Goal: Communication & Community: Answer question/provide support

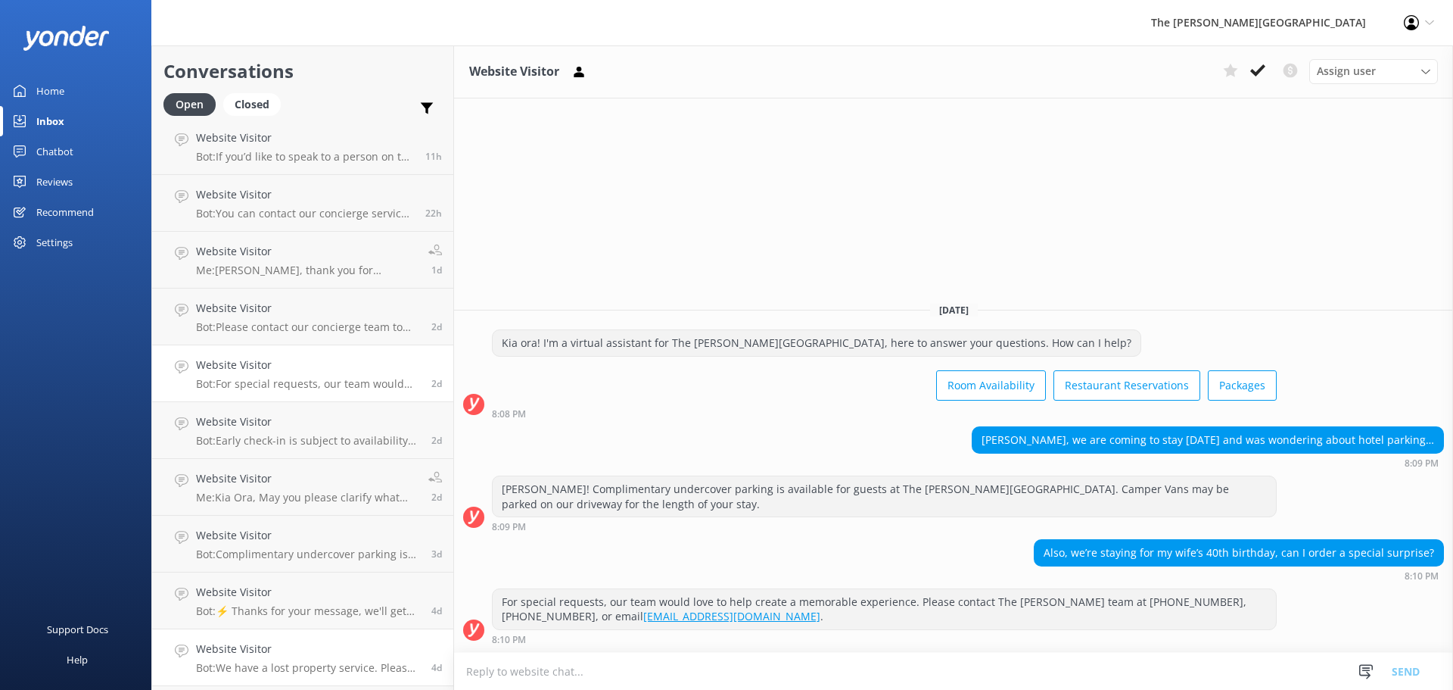
scroll to position [117, 0]
click at [292, 658] on h4 "Website Visitor" at bounding box center [308, 652] width 224 height 17
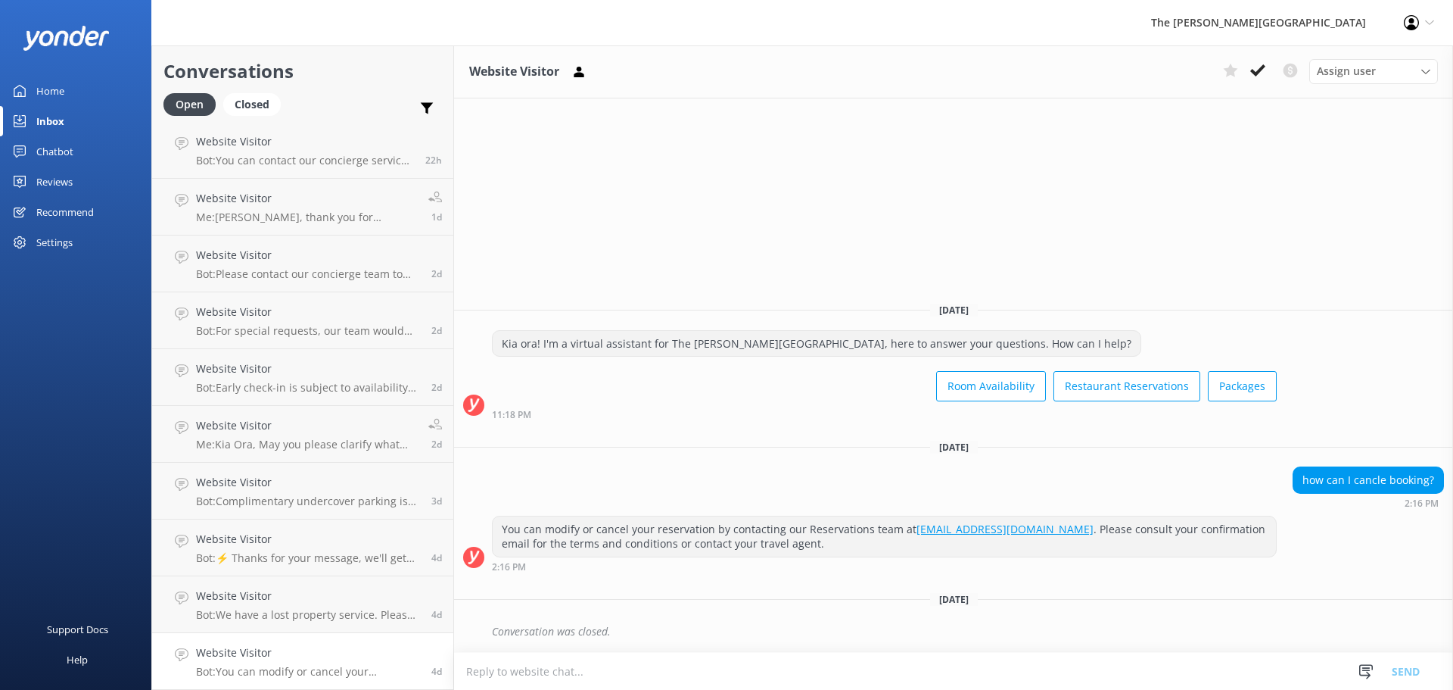
scroll to position [3, 0]
click at [1255, 76] on icon at bounding box center [1257, 70] width 15 height 15
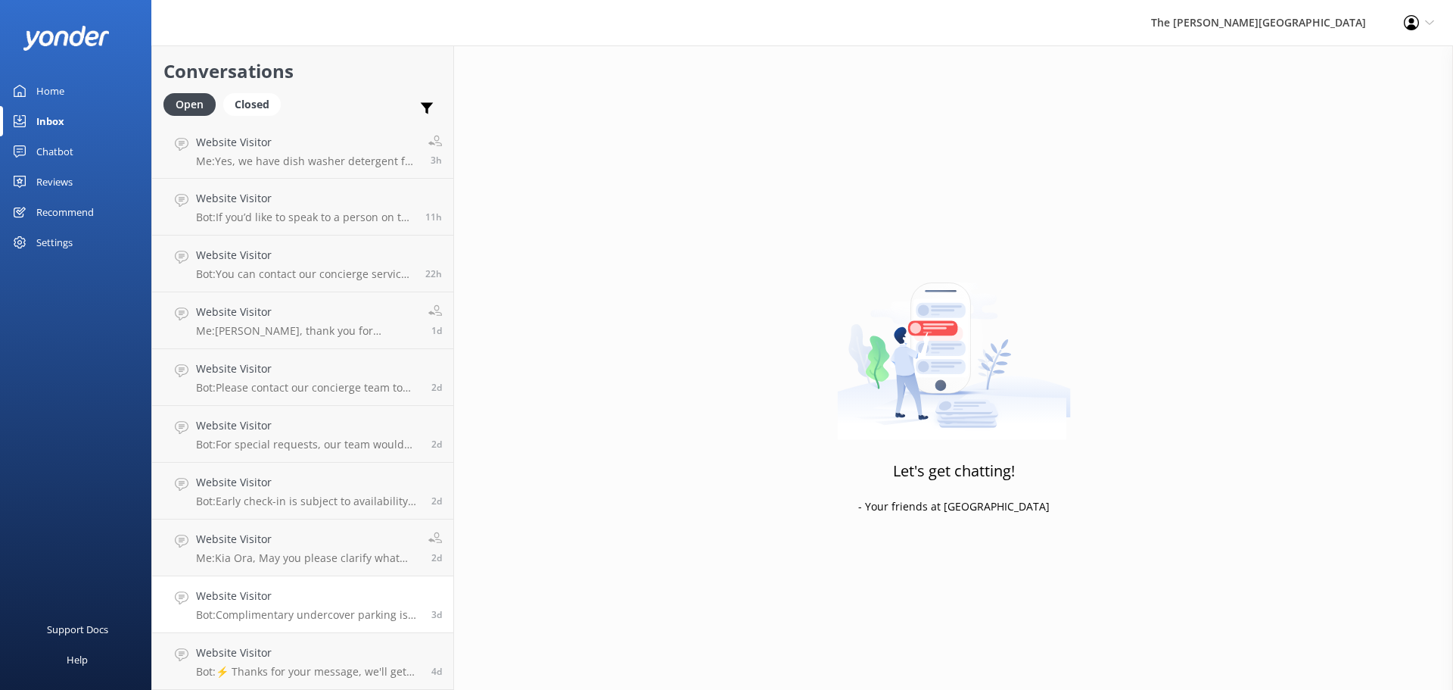
click at [319, 605] on div "Website Visitor Bot: Complimentary undercover parking is available for guests a…" at bounding box center [308, 603] width 224 height 33
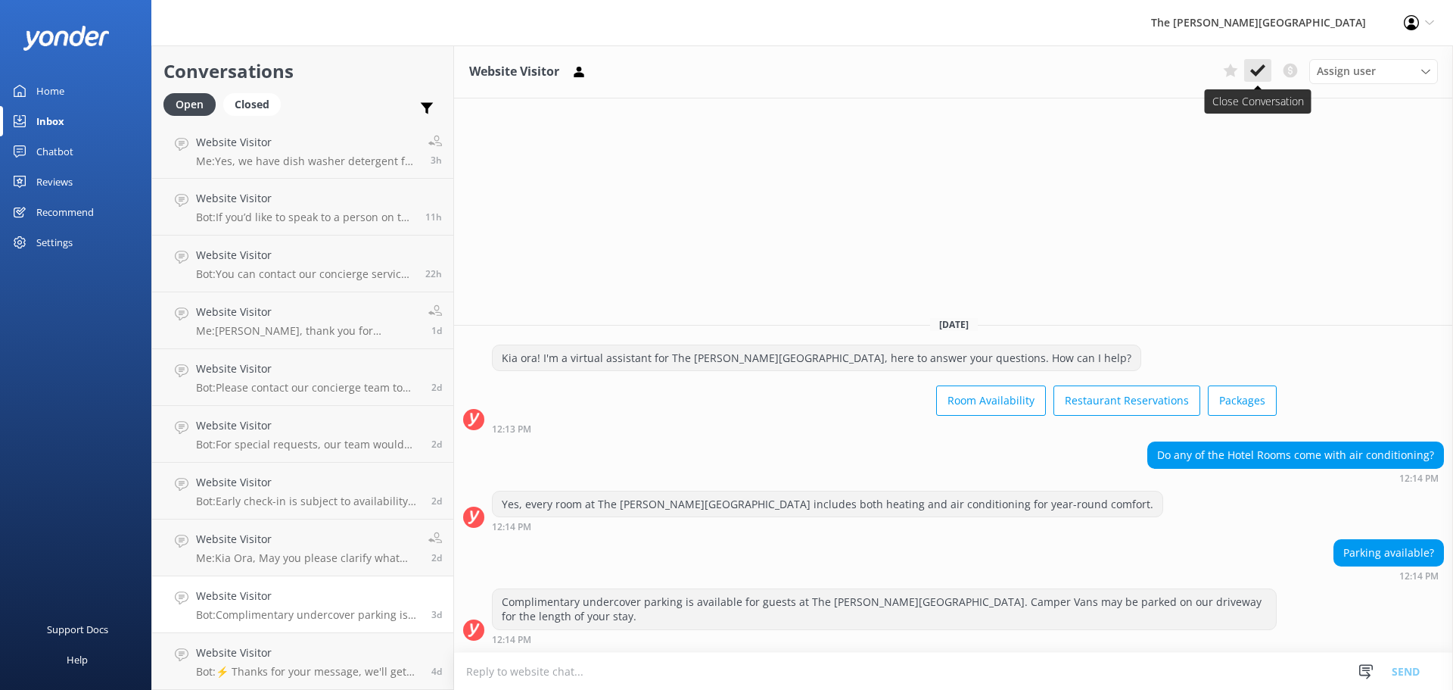
click at [1253, 67] on icon at bounding box center [1257, 70] width 15 height 15
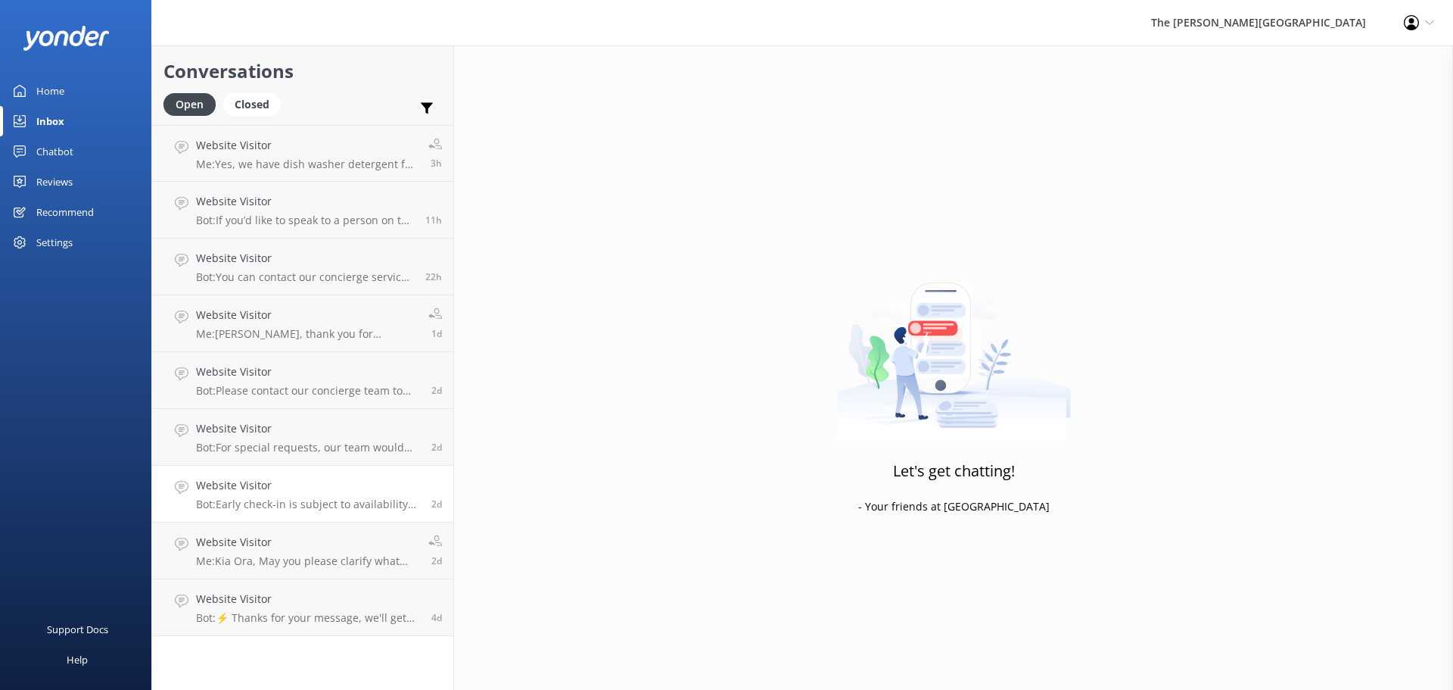
click at [357, 498] on p "Bot: Early check-in is subject to availability and may incur a fee. Please emai…" at bounding box center [308, 504] width 224 height 14
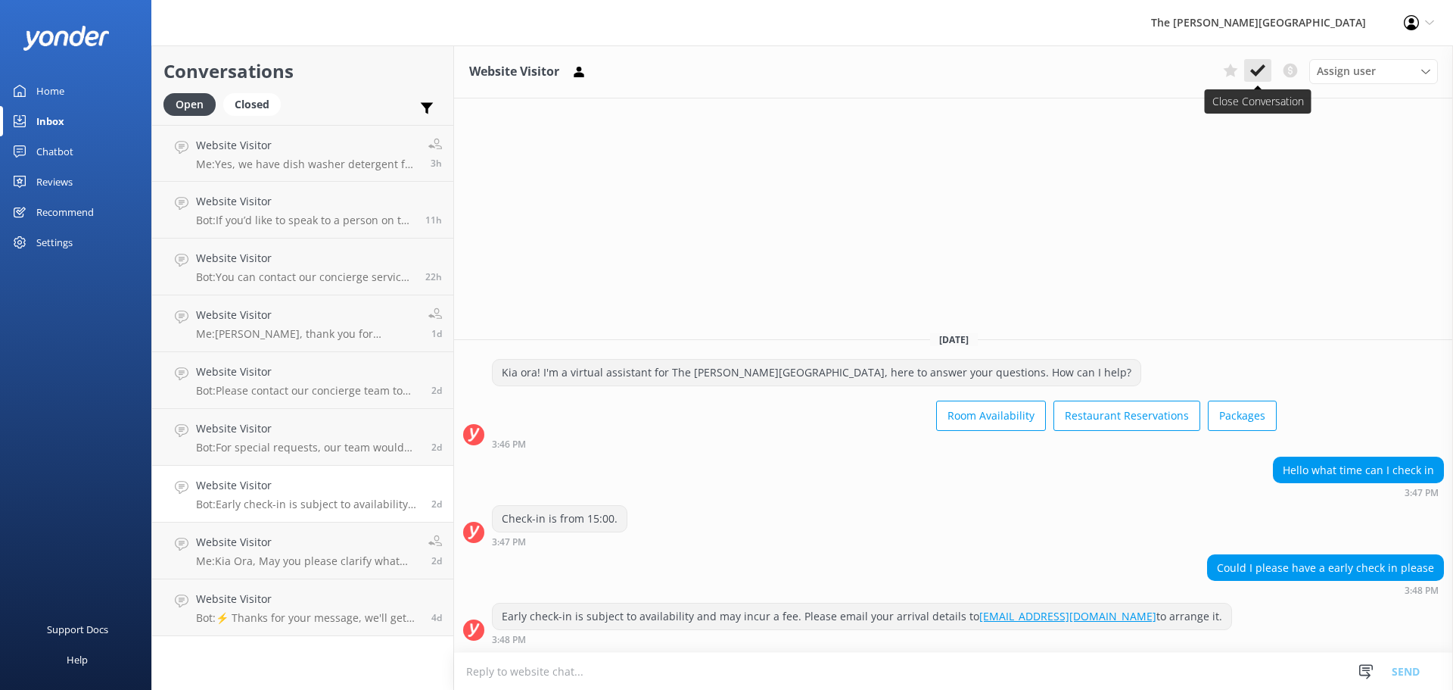
click at [1253, 62] on button at bounding box center [1257, 70] width 27 height 23
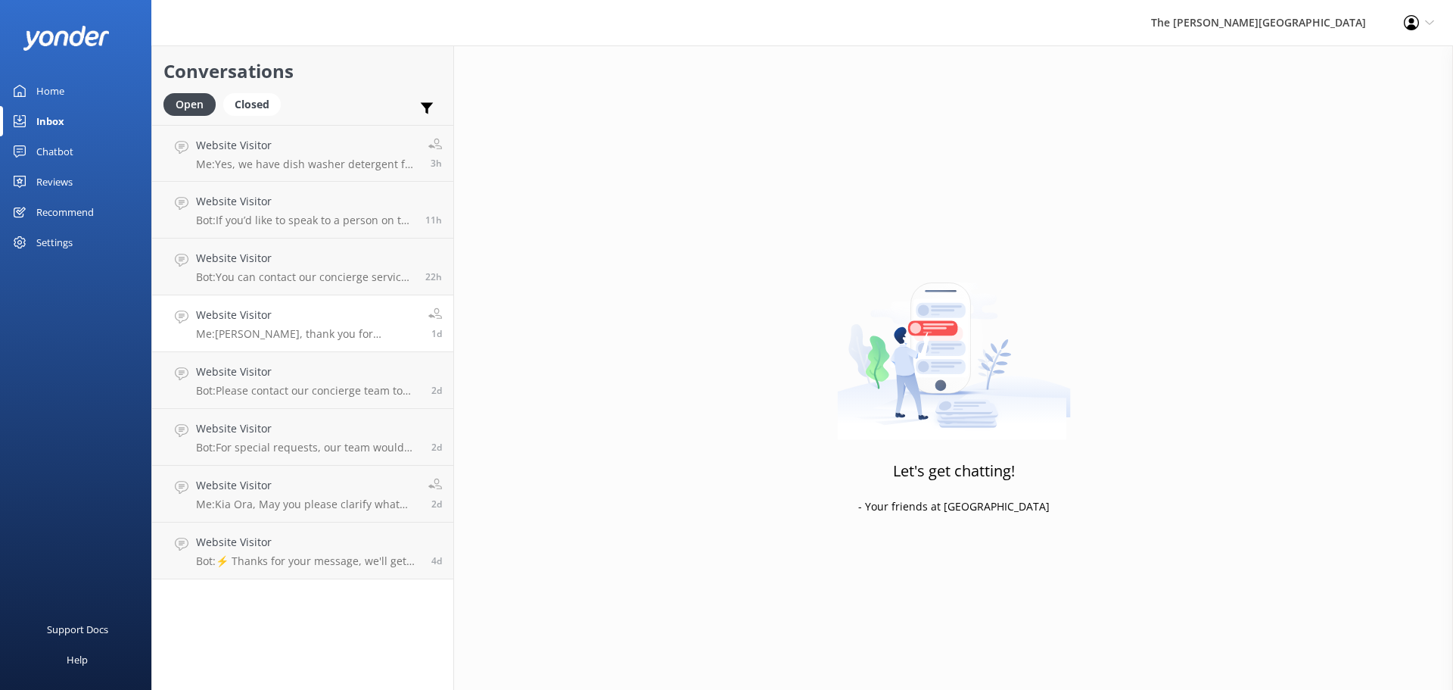
click at [326, 347] on link "Website Visitor Me: [PERSON_NAME], thank you for reaching out to [GEOGRAPHIC_DA…" at bounding box center [302, 323] width 301 height 57
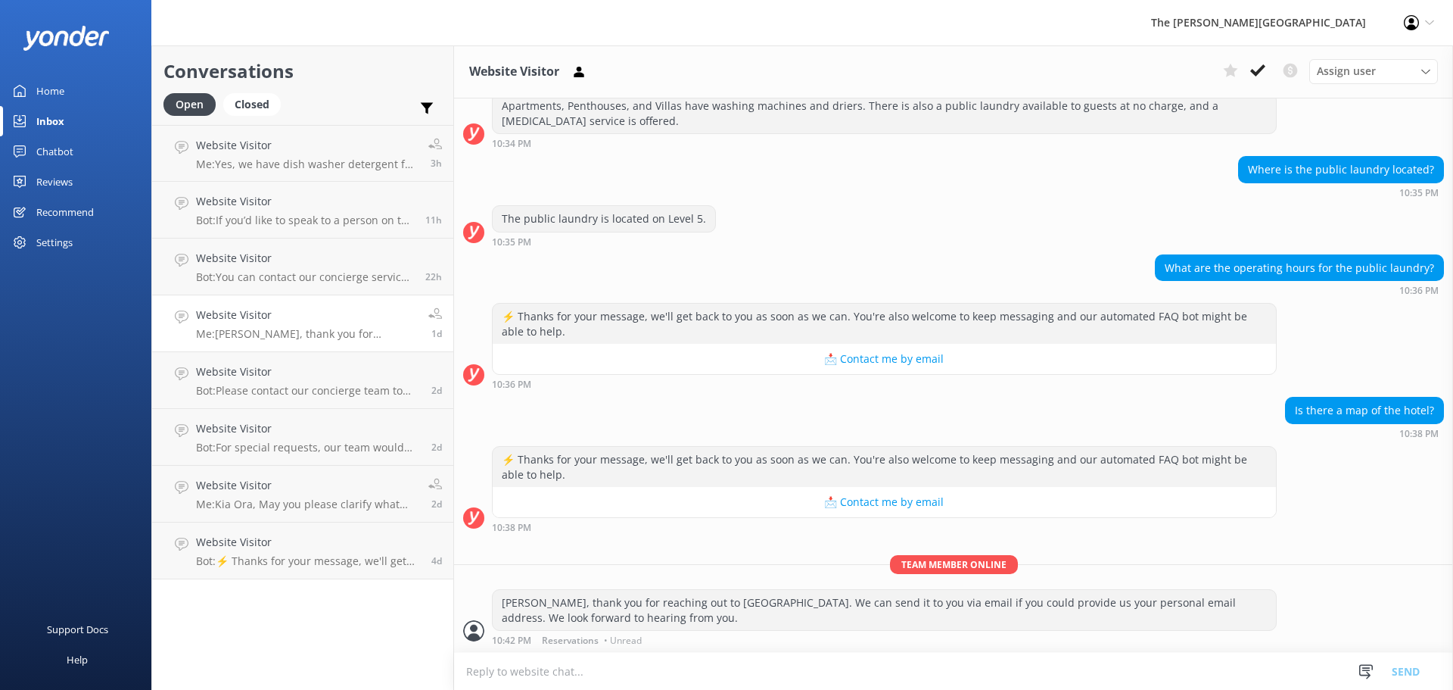
scroll to position [192, 0]
click at [1262, 72] on icon at bounding box center [1257, 70] width 15 height 15
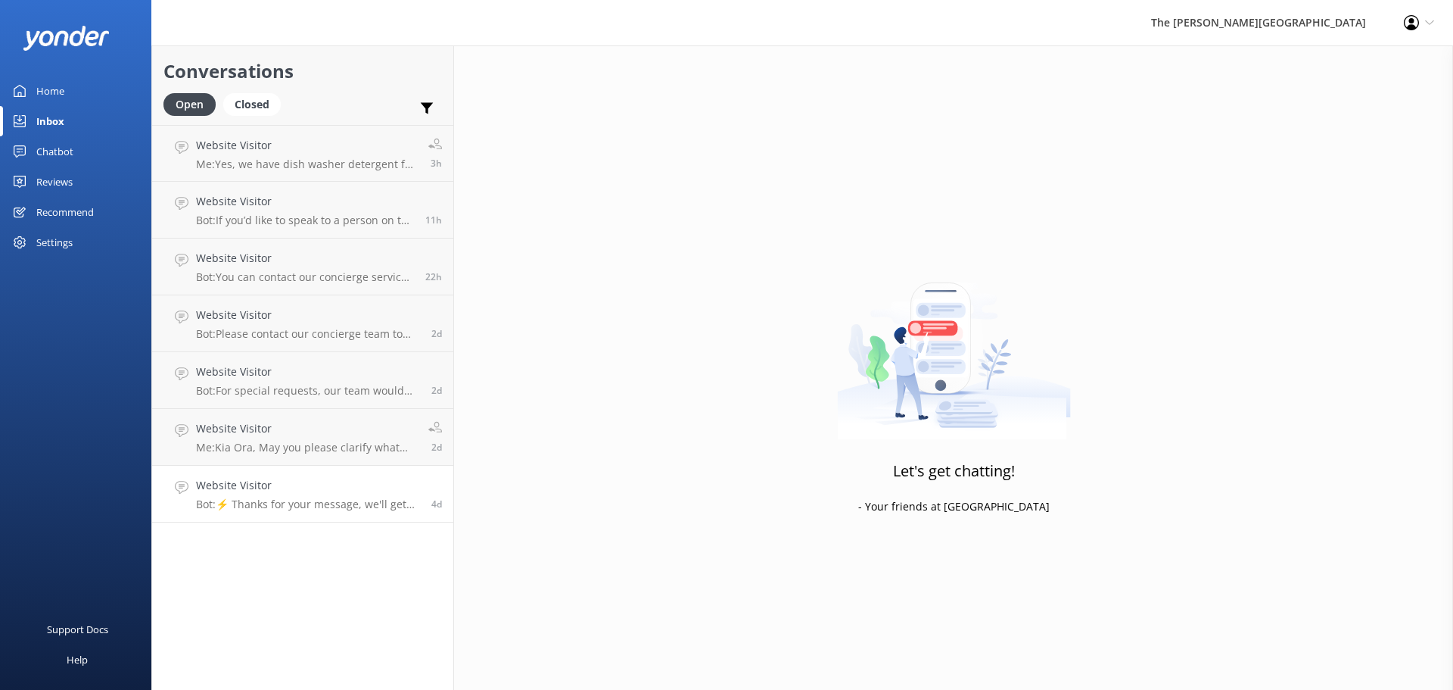
click at [251, 511] on link "Website Visitor Bot: ⚡ Thanks for your message, we'll get back to you as soon a…" at bounding box center [302, 494] width 301 height 57
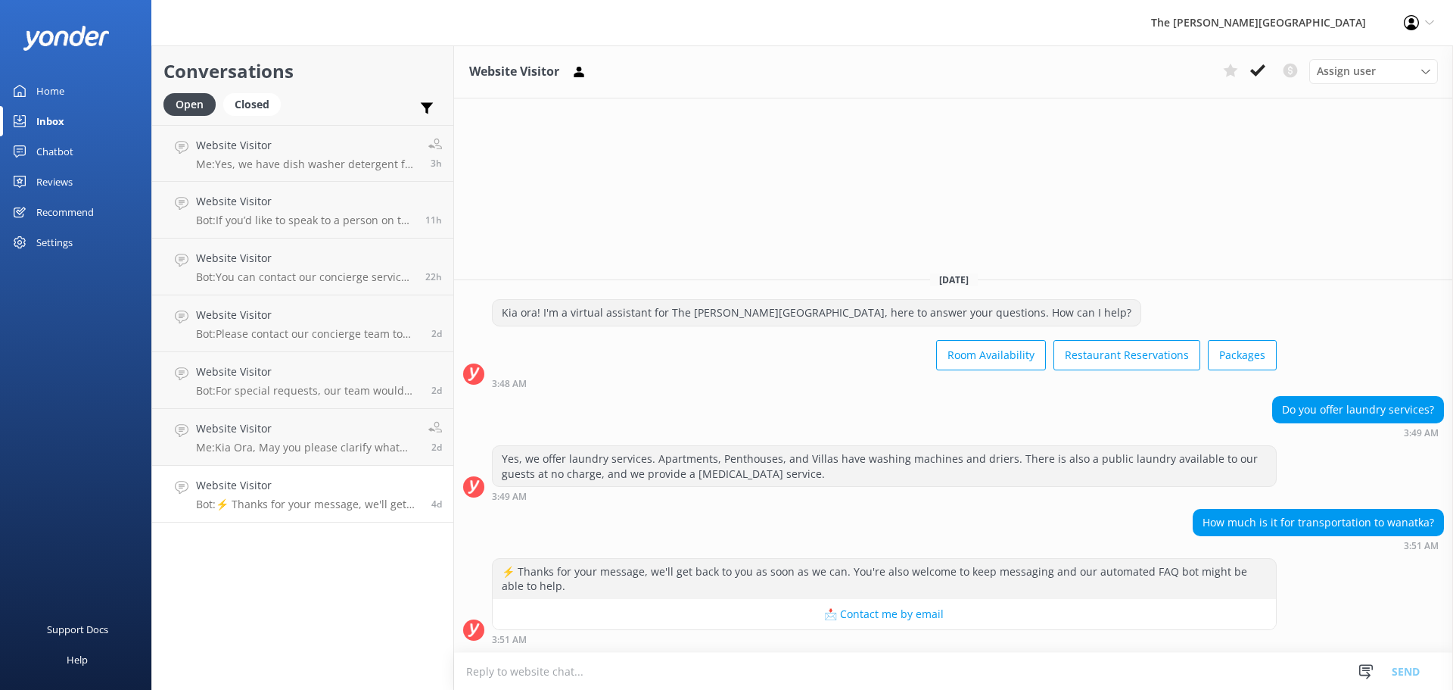
click at [269, 510] on p "Bot: ⚡ Thanks for your message, we'll get back to you as soon as we can. You're…" at bounding box center [308, 504] width 224 height 14
click at [269, 507] on p "Bot: ⚡ Thanks for your message, we'll get back to you as soon as we can. You're…" at bounding box center [308, 504] width 224 height 14
click at [1409, 66] on div "Assign user" at bounding box center [1373, 71] width 121 height 17
click at [1408, 66] on div "Assign user" at bounding box center [1373, 71] width 121 height 17
click at [1399, 28] on div "Profile Settings Logout" at bounding box center [1419, 22] width 68 height 45
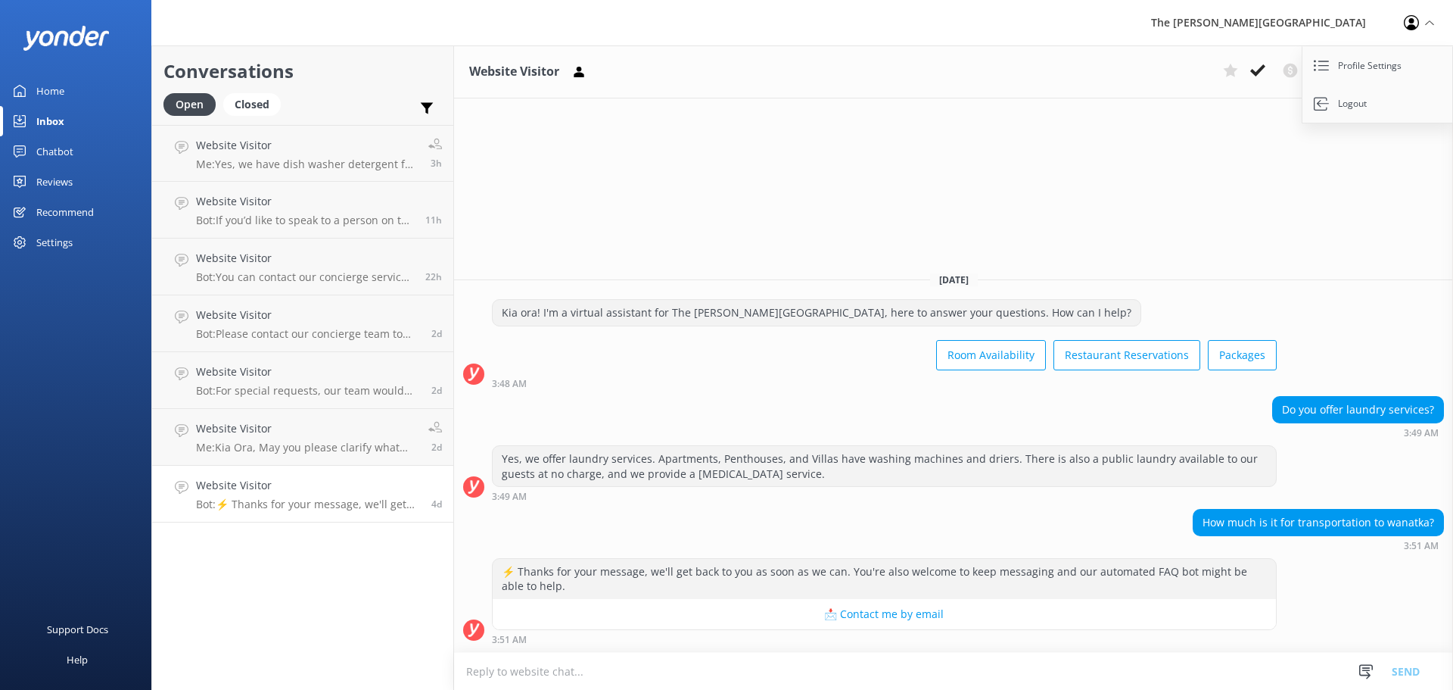
click at [1059, 278] on div "[DATE]" at bounding box center [953, 279] width 999 height 17
click at [257, 386] on p "Bot: For special requests, our team would love to help create a memorable exper…" at bounding box center [308, 391] width 224 height 14
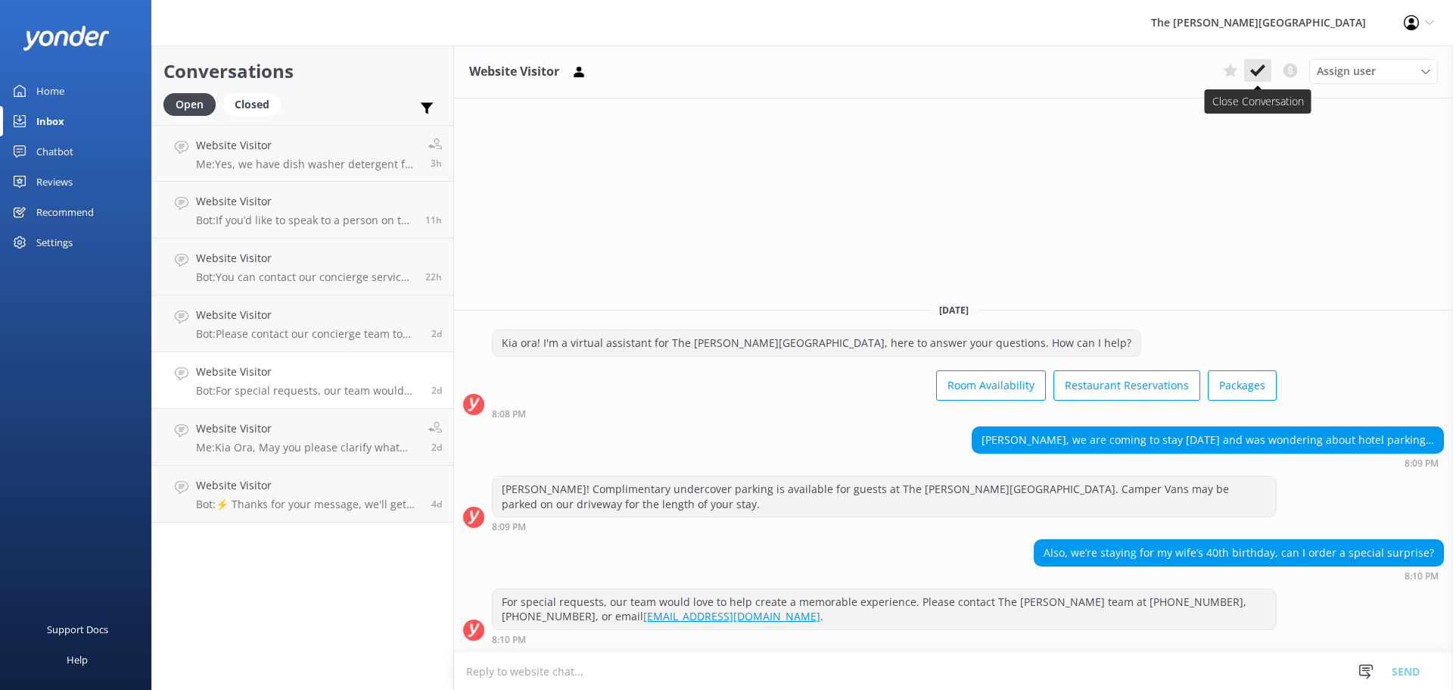
click at [1257, 76] on icon at bounding box center [1257, 70] width 15 height 15
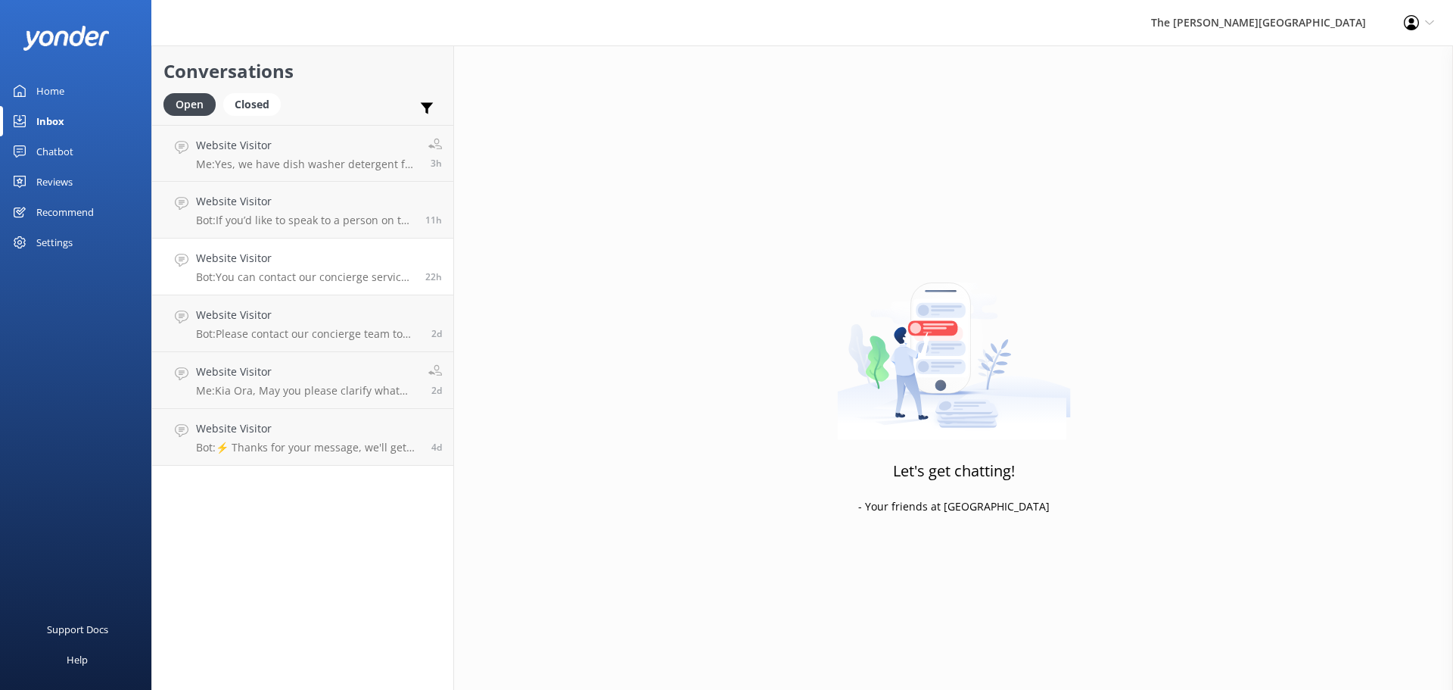
click at [356, 293] on link "Website Visitor Bot: You can contact our concierge service for assistance with …" at bounding box center [302, 266] width 301 height 57
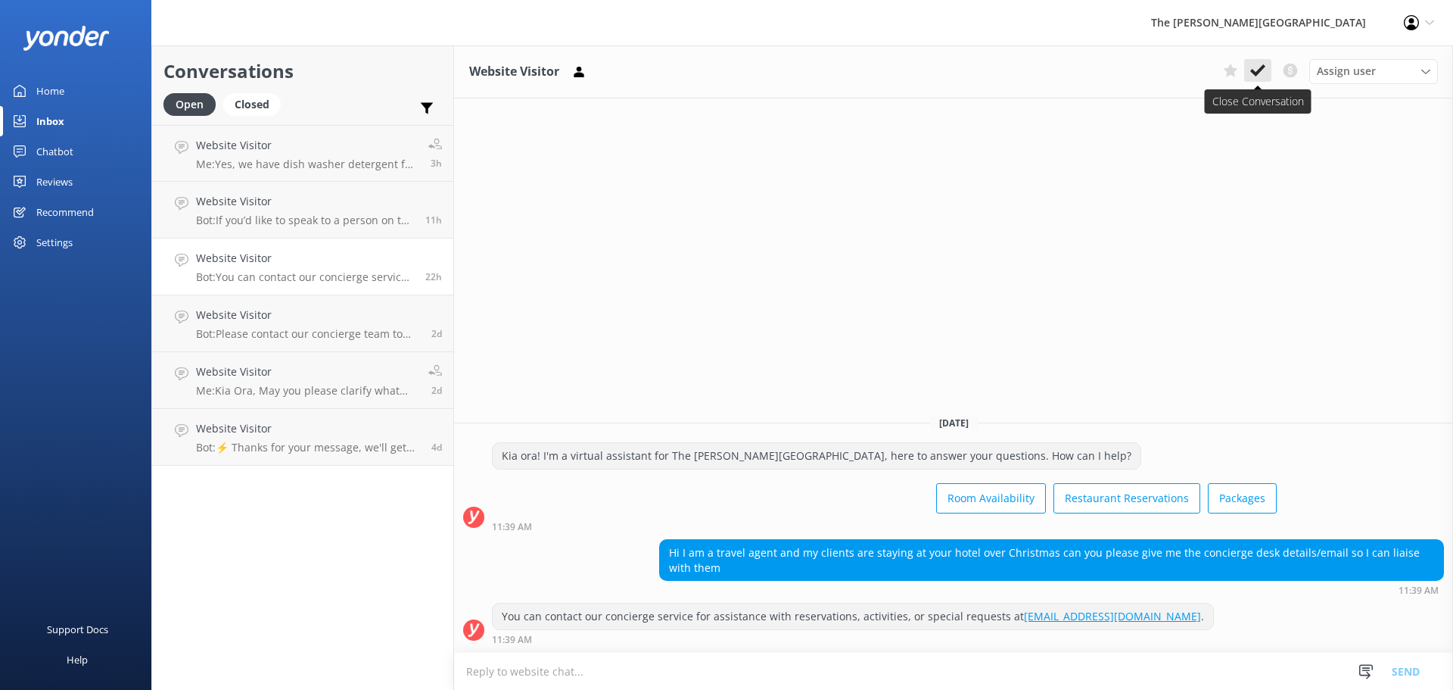
click at [1263, 70] on icon at bounding box center [1257, 70] width 15 height 15
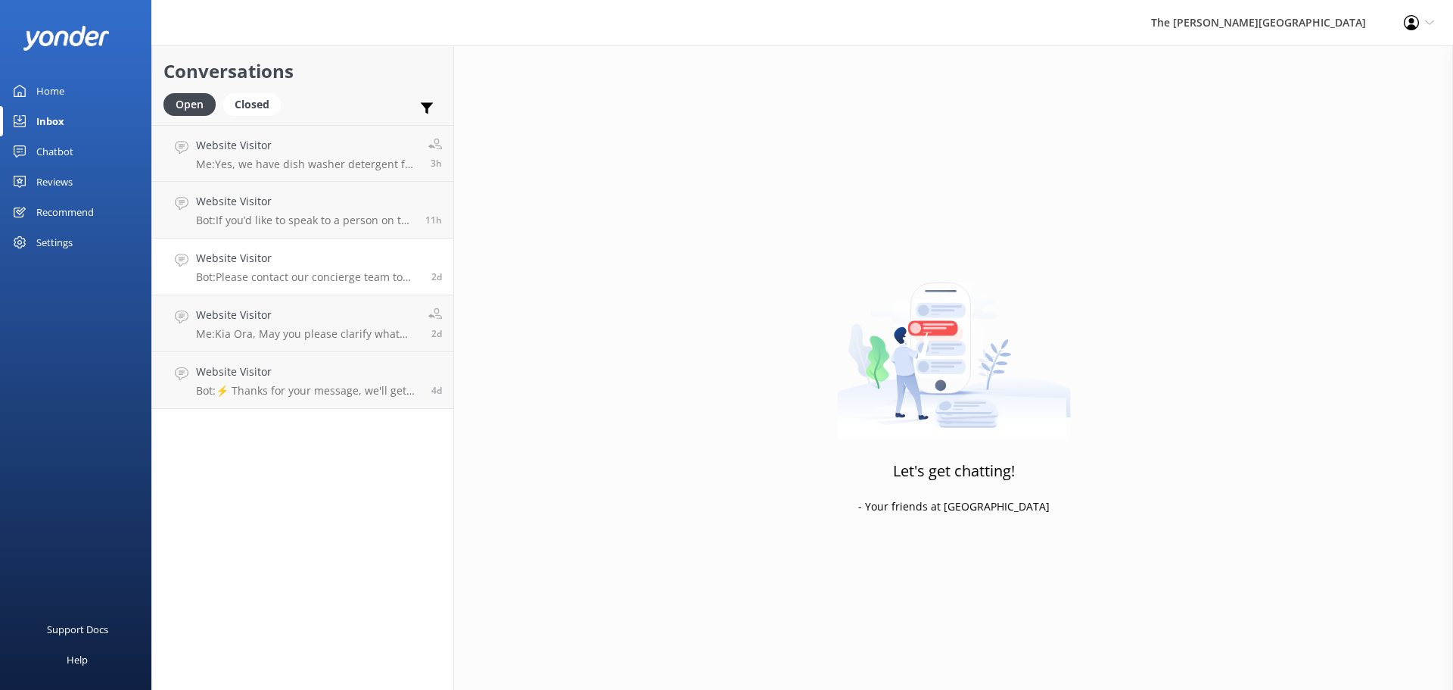
click at [258, 273] on p "Bot: Please contact our concierge team to arrange airport shuttle transfers. Yo…" at bounding box center [308, 277] width 224 height 14
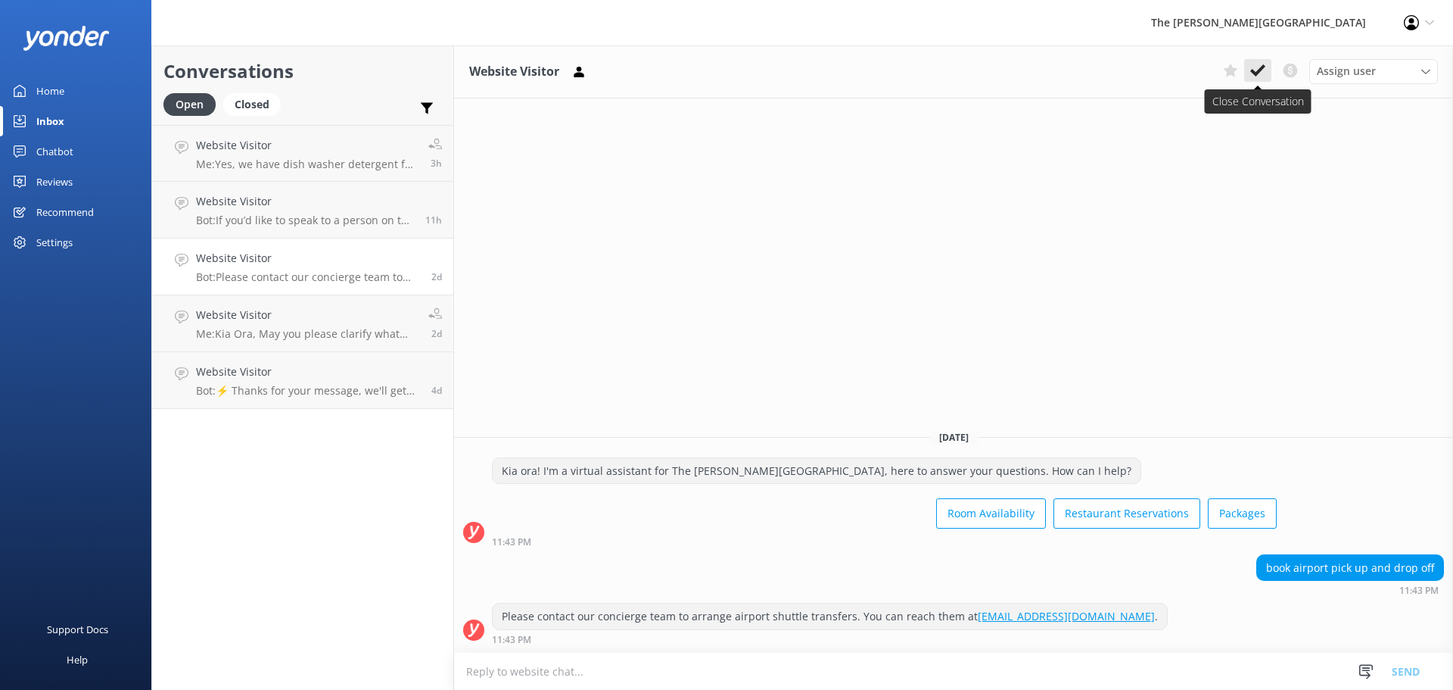
click at [1263, 70] on icon at bounding box center [1257, 70] width 15 height 15
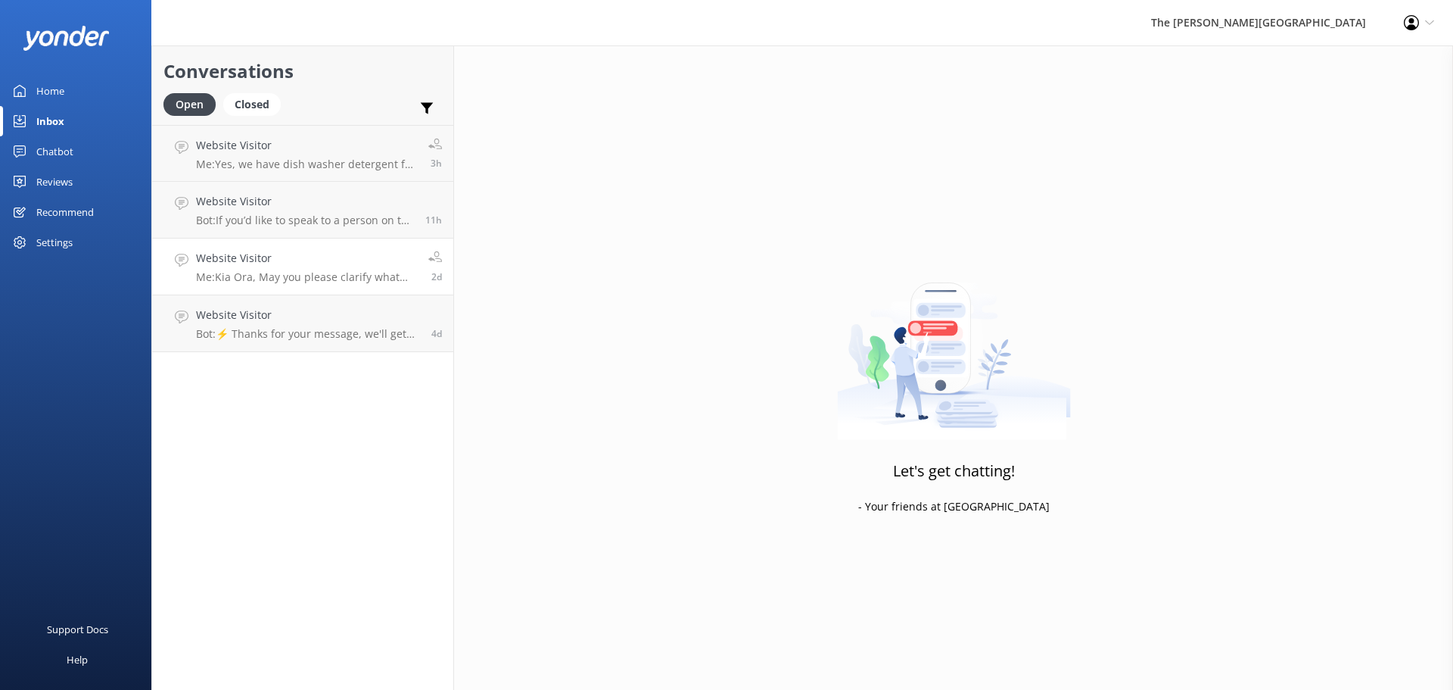
click at [281, 267] on div "Website Visitor Me: [GEOGRAPHIC_DATA], May you please clarify what you are enqu…" at bounding box center [306, 266] width 221 height 33
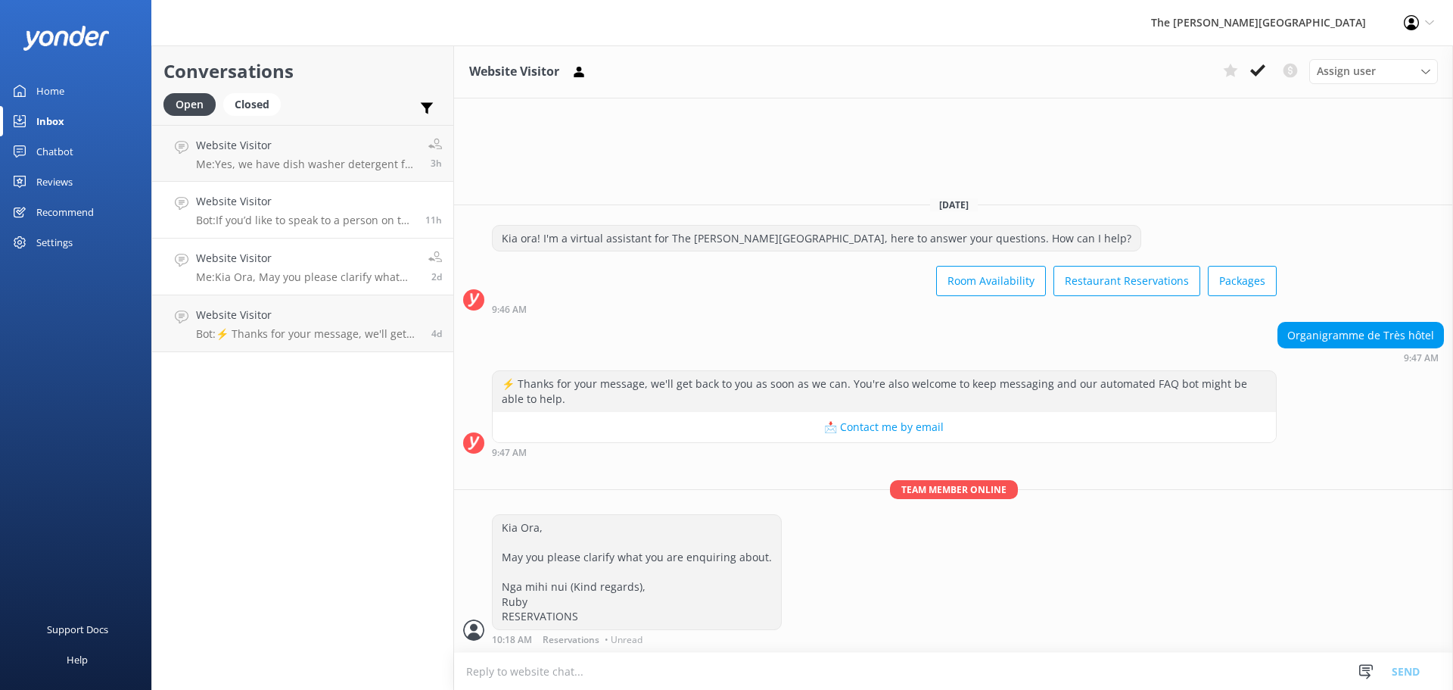
click at [295, 228] on link "Website Visitor Bot: If you’d like to speak to a person on the The [PERSON_NAME…" at bounding box center [302, 210] width 301 height 57
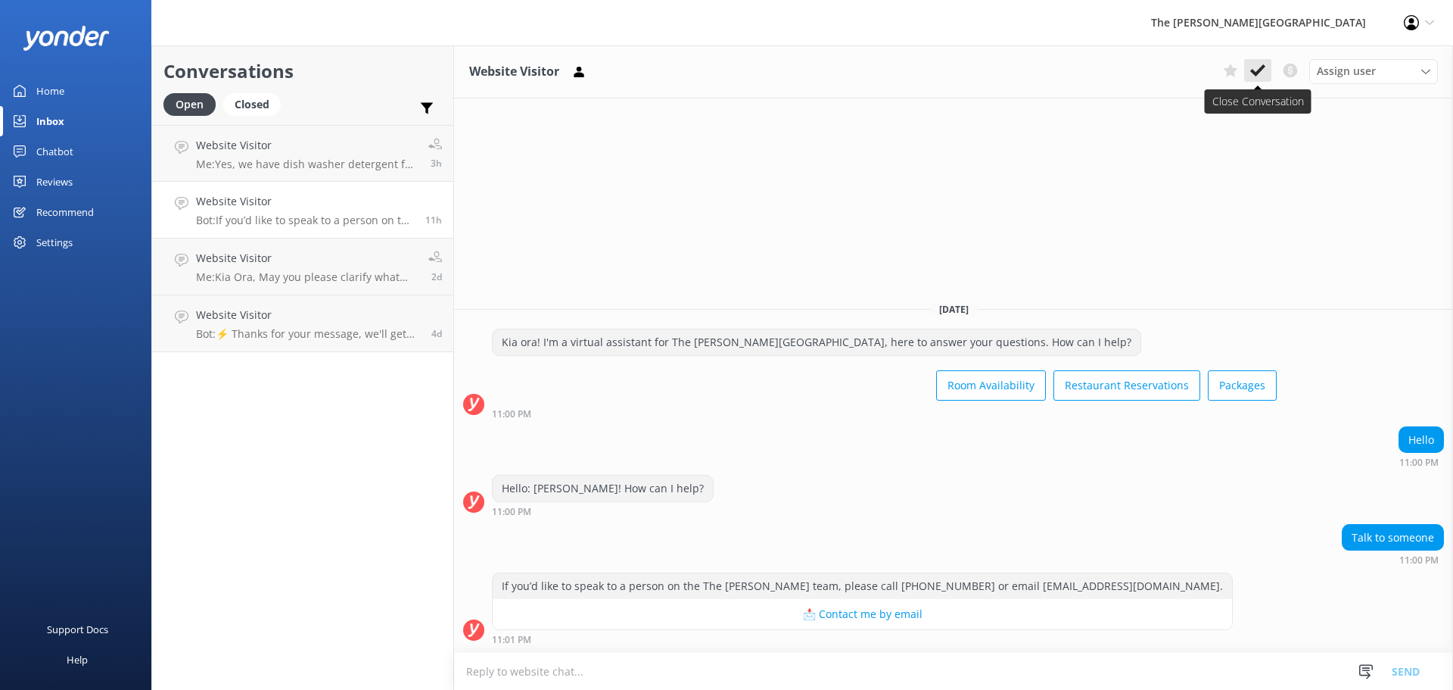
click at [1252, 71] on use at bounding box center [1257, 70] width 15 height 12
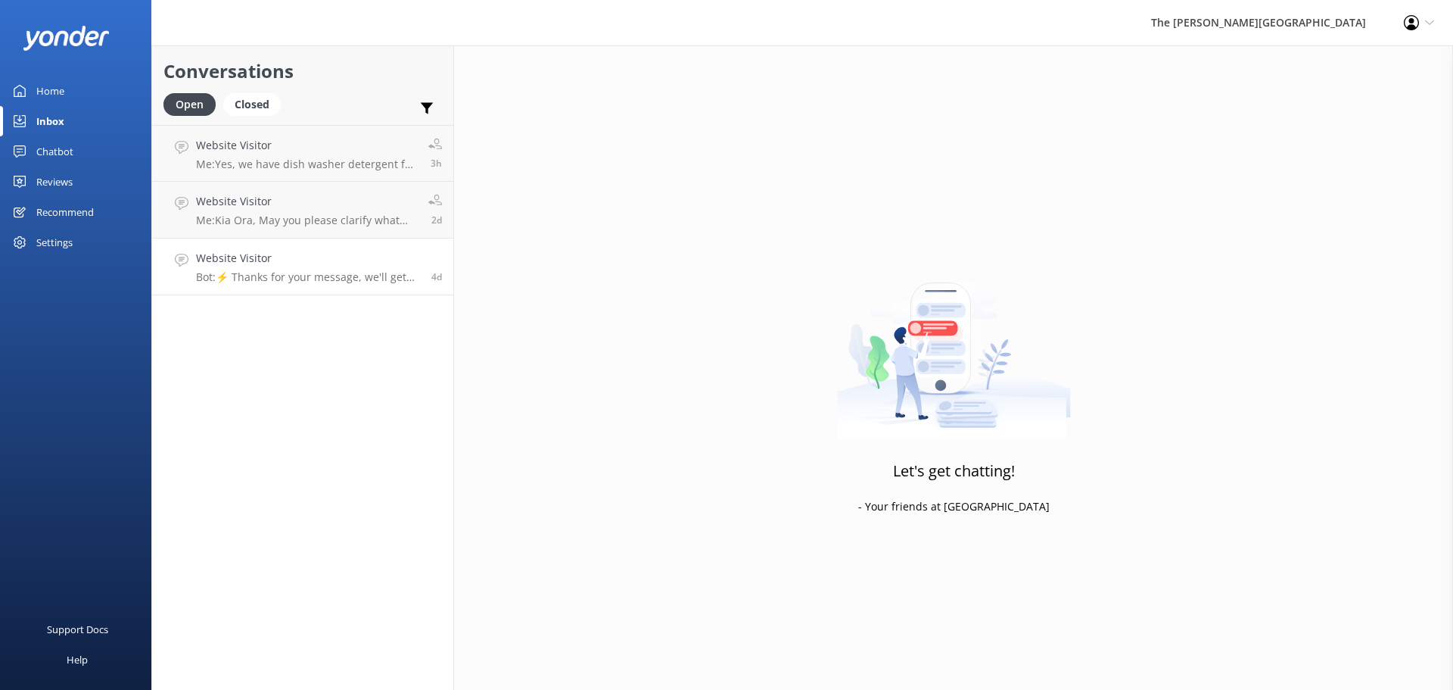
click at [308, 256] on h4 "Website Visitor" at bounding box center [308, 258] width 224 height 17
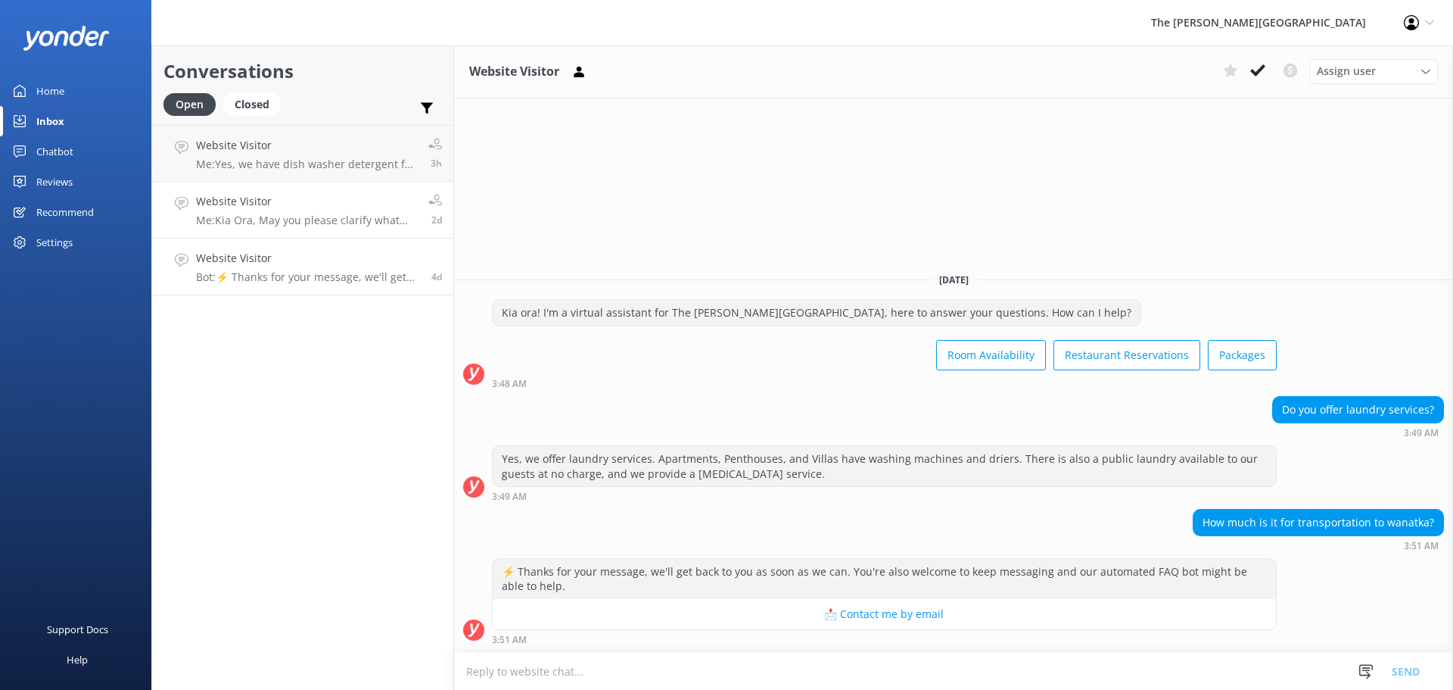
click at [305, 220] on p "Me: [PERSON_NAME], May you please clarify what you are enquiring about. Nga mih…" at bounding box center [306, 220] width 221 height 14
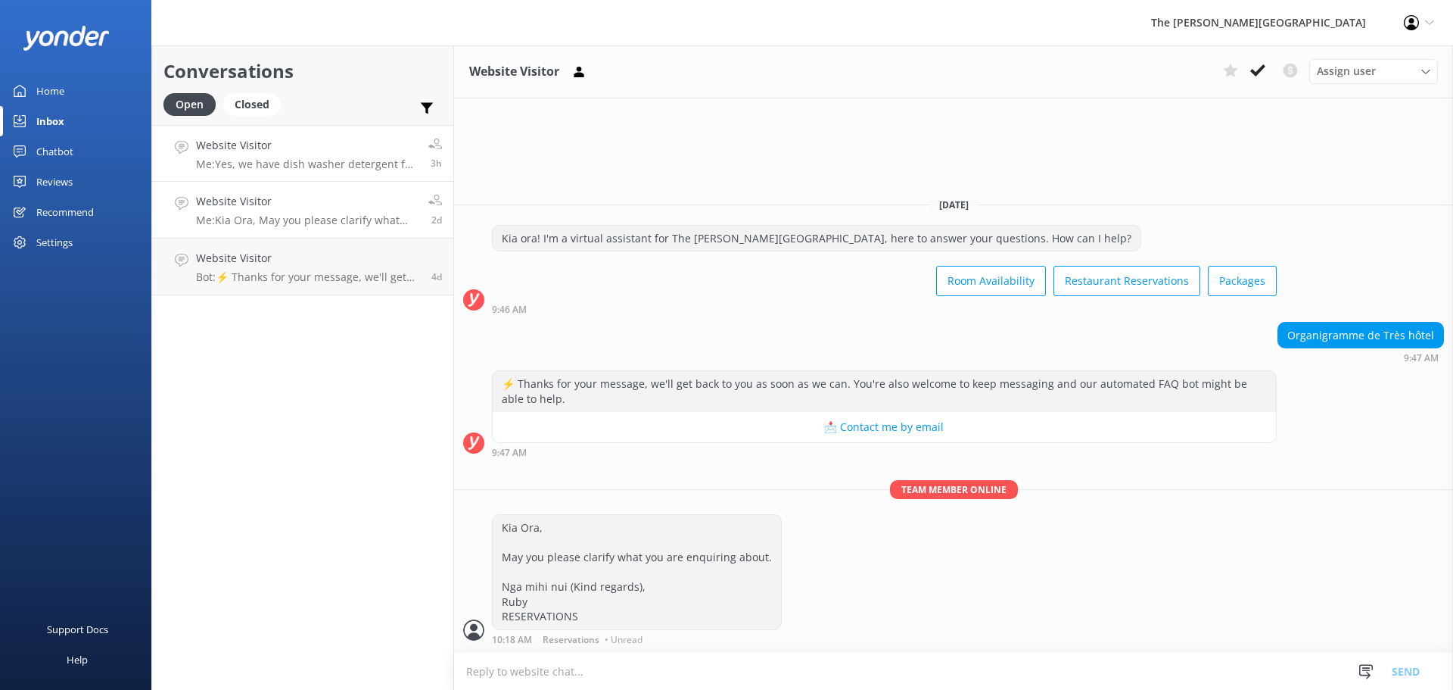
click at [316, 179] on link "Website Visitor Me: Yes, we have dish washer detergent for our guests 3h" at bounding box center [302, 153] width 301 height 57
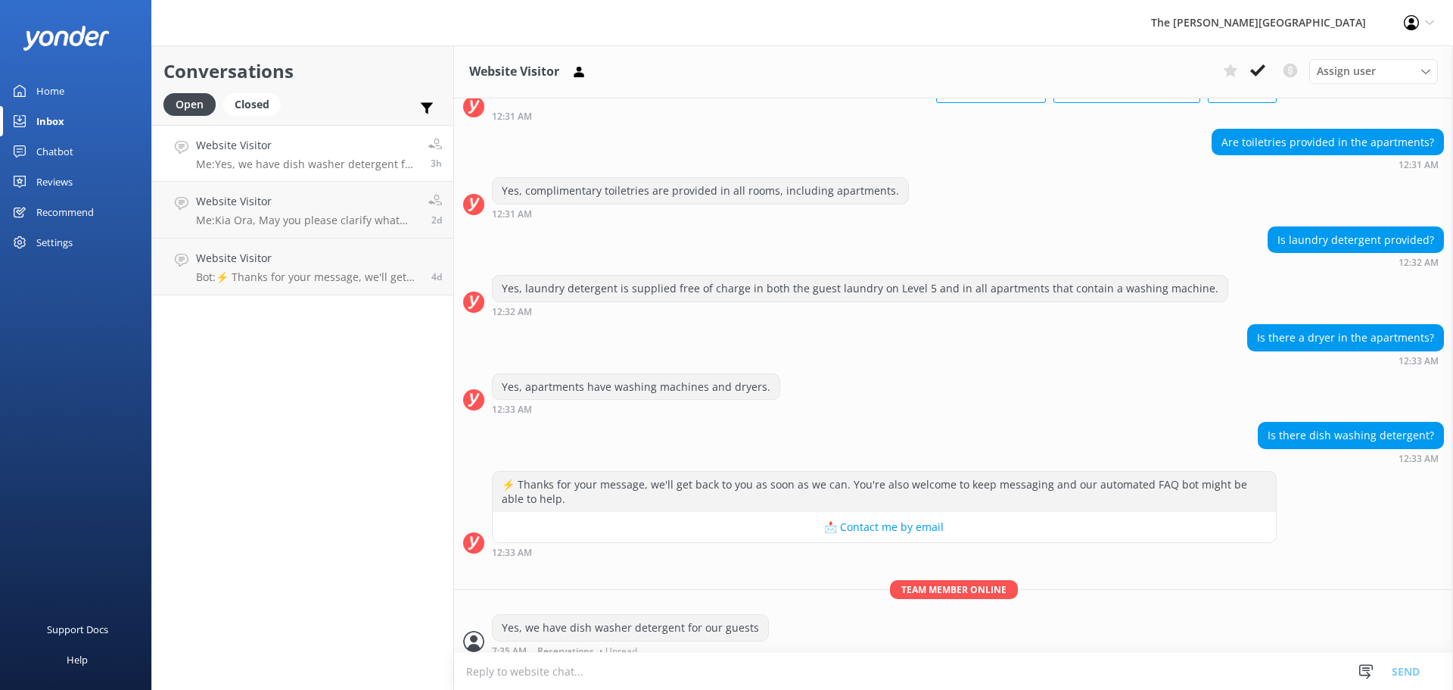
scroll to position [118, 0]
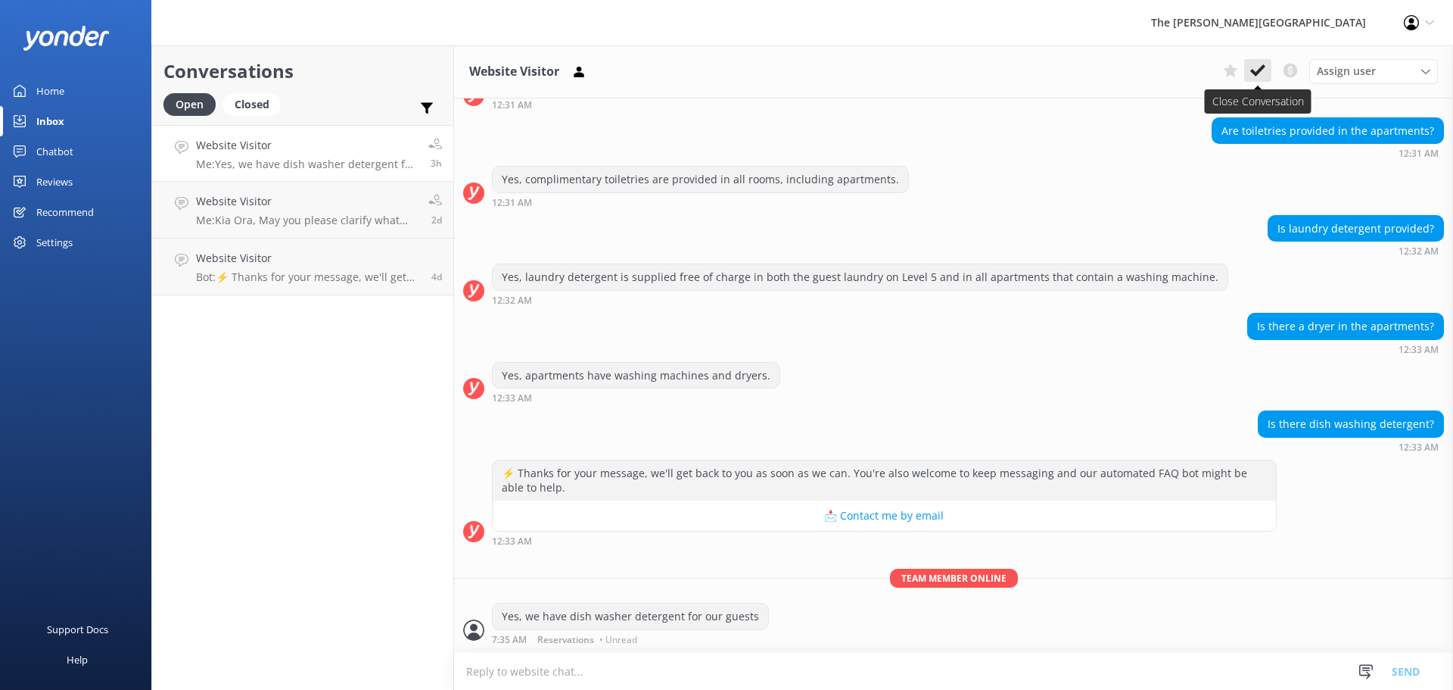
click at [1266, 64] on button at bounding box center [1257, 70] width 27 height 23
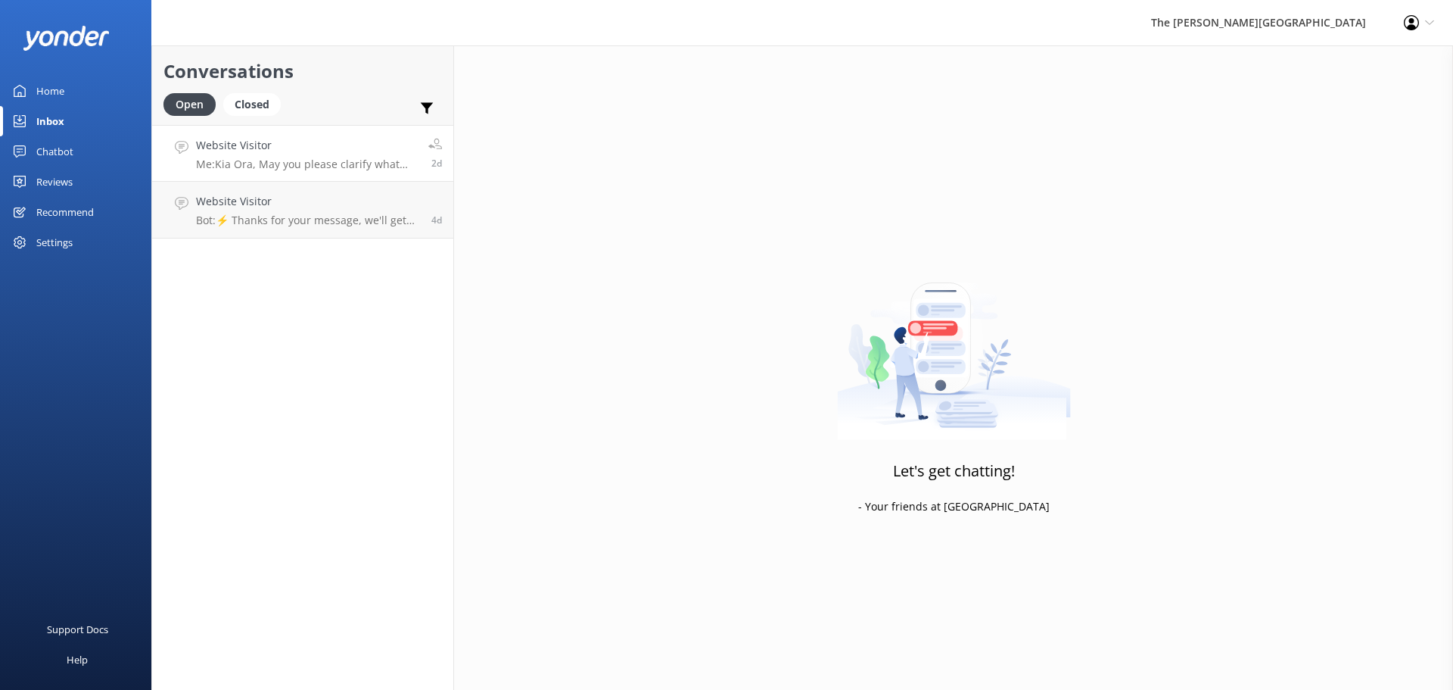
click at [250, 142] on h4 "Website Visitor" at bounding box center [306, 145] width 221 height 17
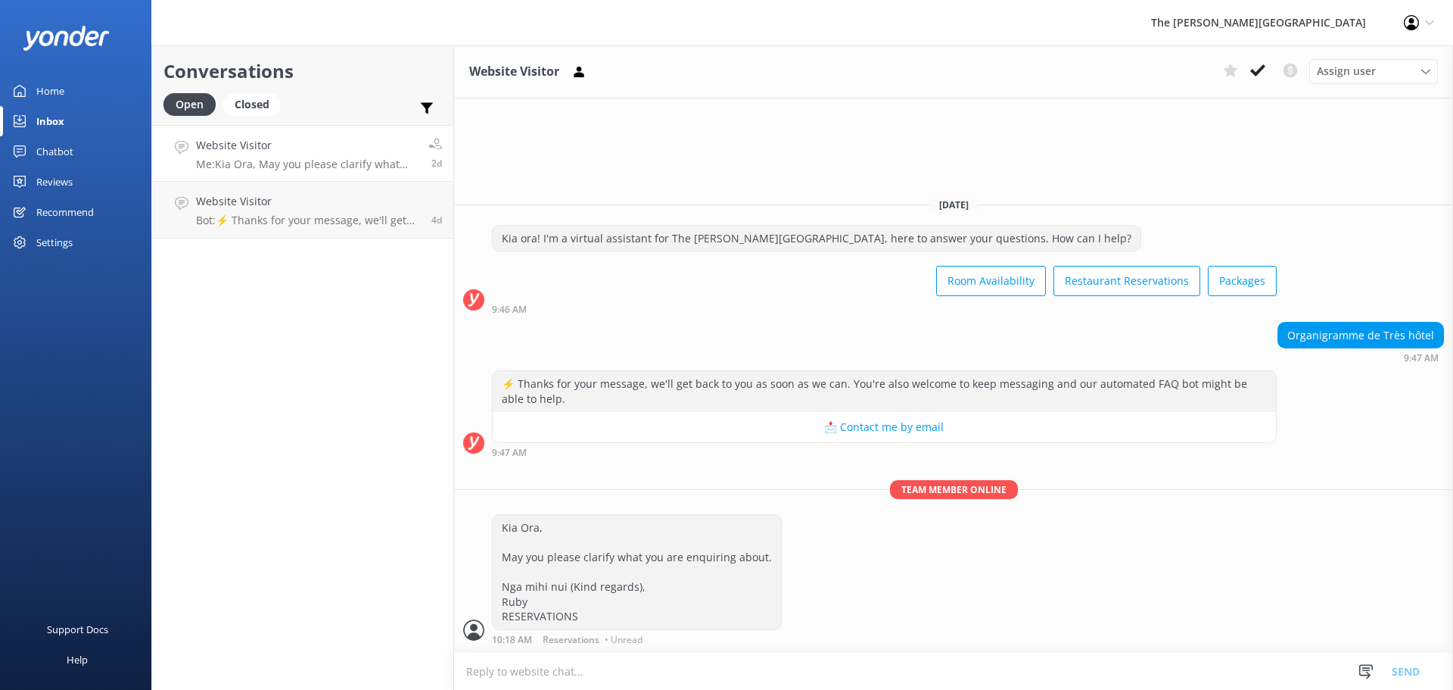
click at [279, 243] on div "Conversations Open Closed Important Converted Assigned to me Unassigned Website…" at bounding box center [302, 367] width 303 height 644
click at [283, 217] on p "Bot: ⚡ Thanks for your message, we'll get back to you as soon as we can. You're…" at bounding box center [308, 220] width 224 height 14
